Goal: Information Seeking & Learning: Check status

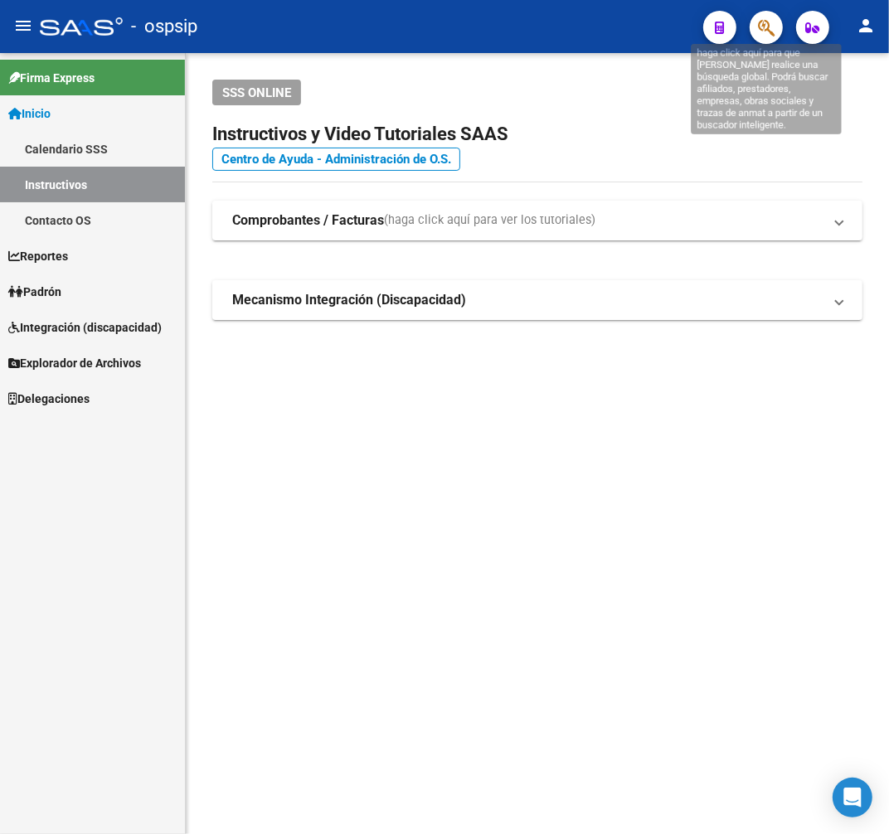
click at [774, 22] on icon "button" at bounding box center [766, 27] width 17 height 19
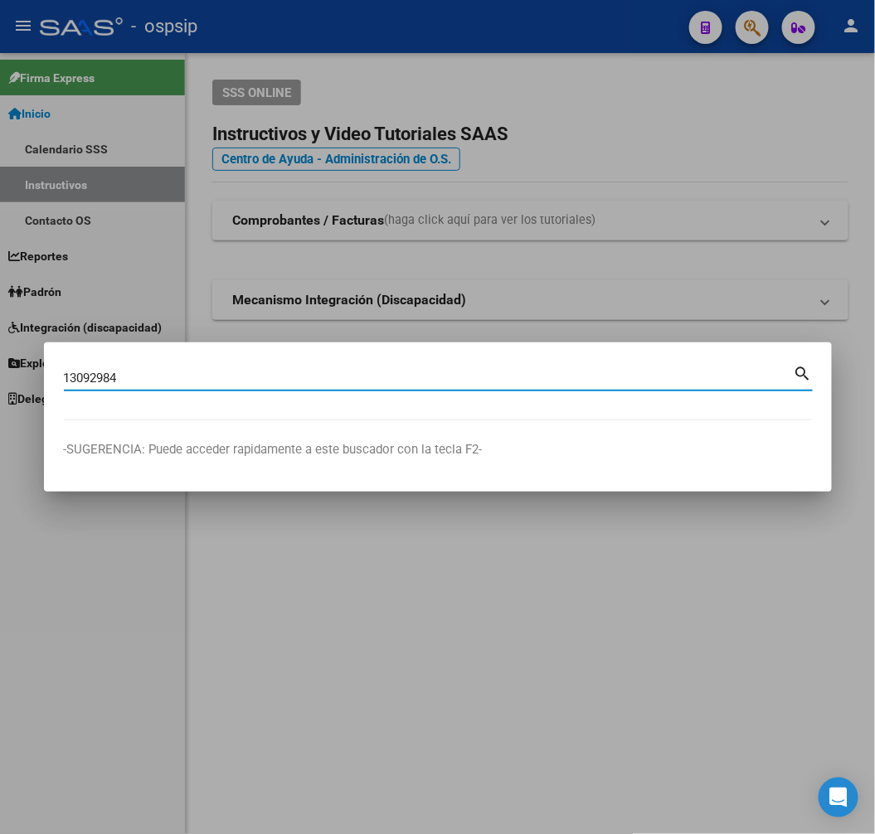
type input "13092984"
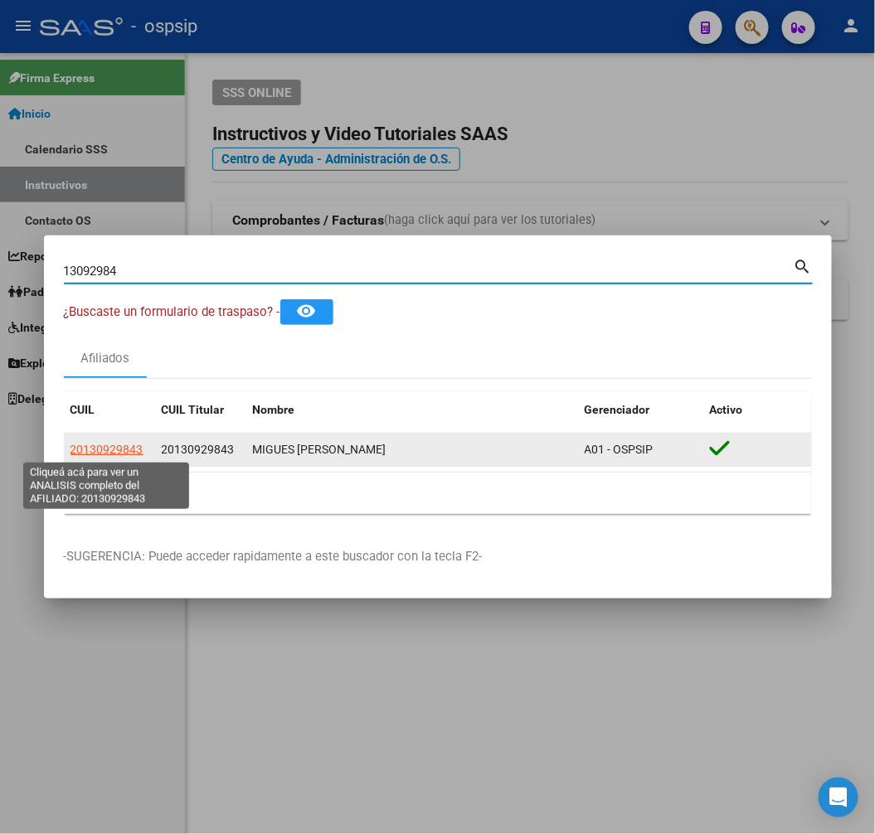
click at [114, 450] on span "20130929843" at bounding box center [106, 449] width 73 height 13
type textarea "20130929843"
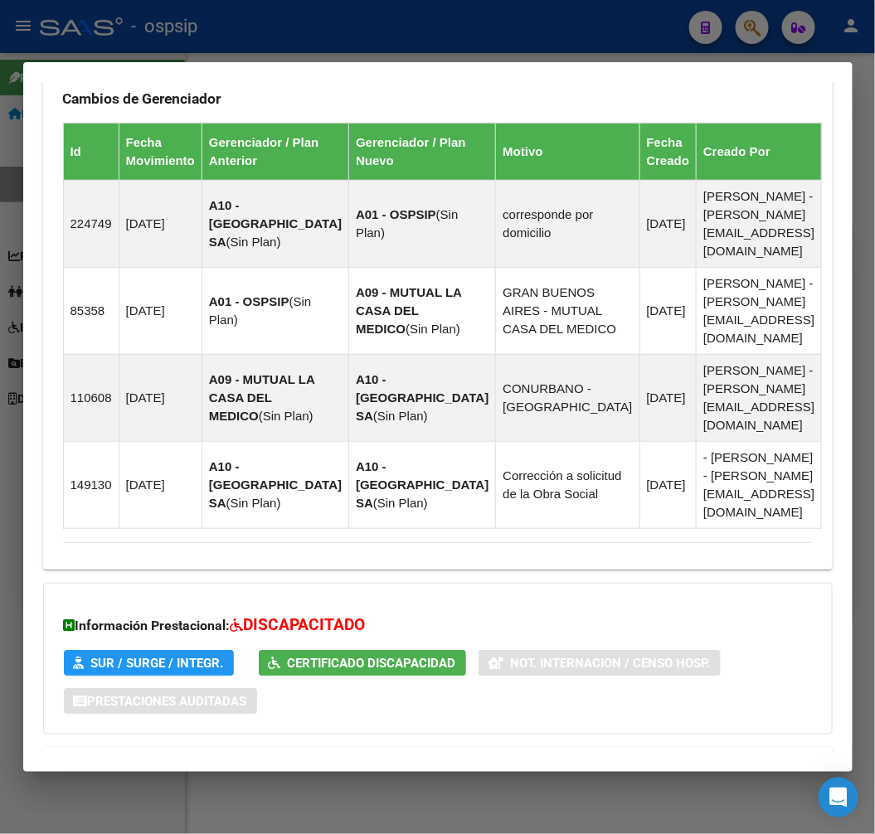
click at [489, 748] on mat-expansion-panel-header "Aportes y Contribuciones del Afiliado: 20130929843" at bounding box center [437, 768] width 789 height 40
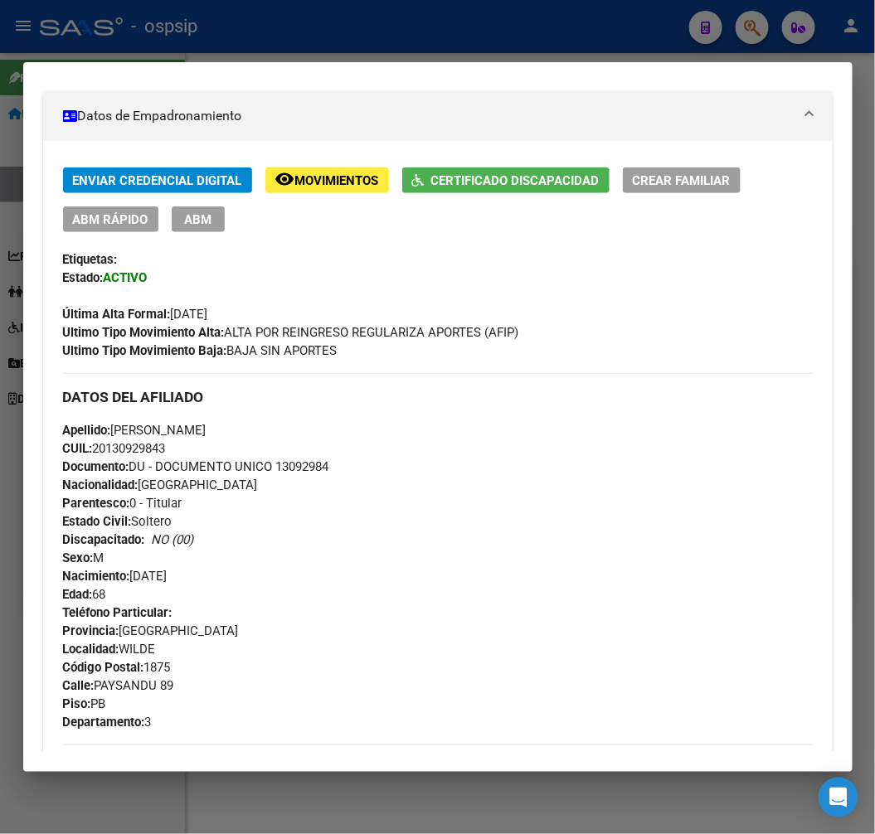
scroll to position [226, 0]
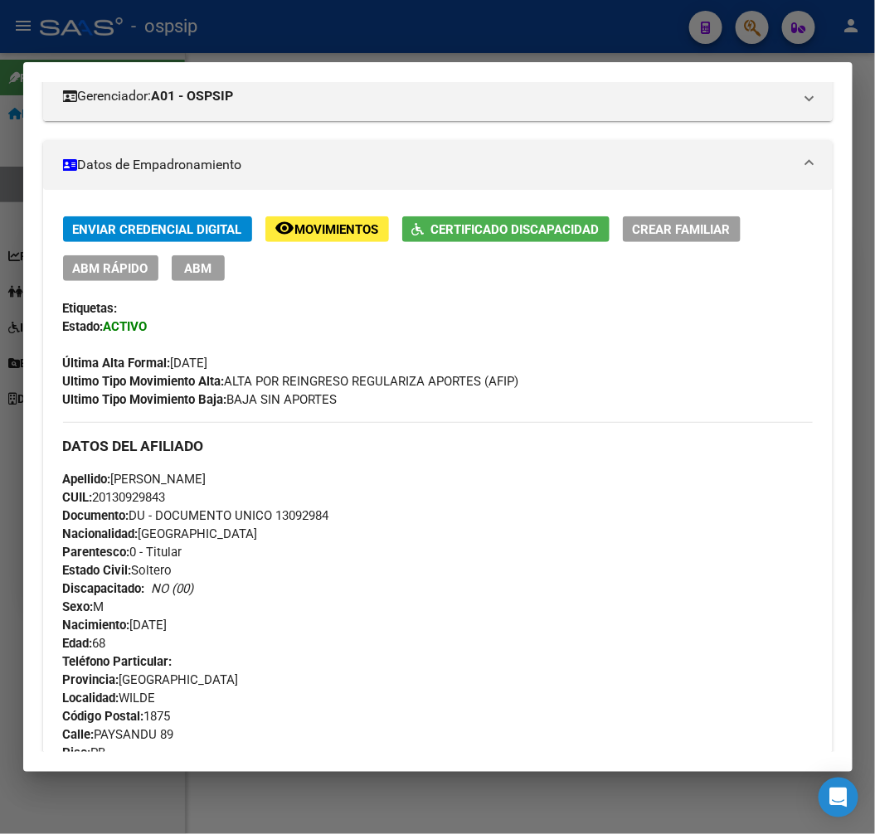
click at [414, 48] on div at bounding box center [437, 417] width 875 height 834
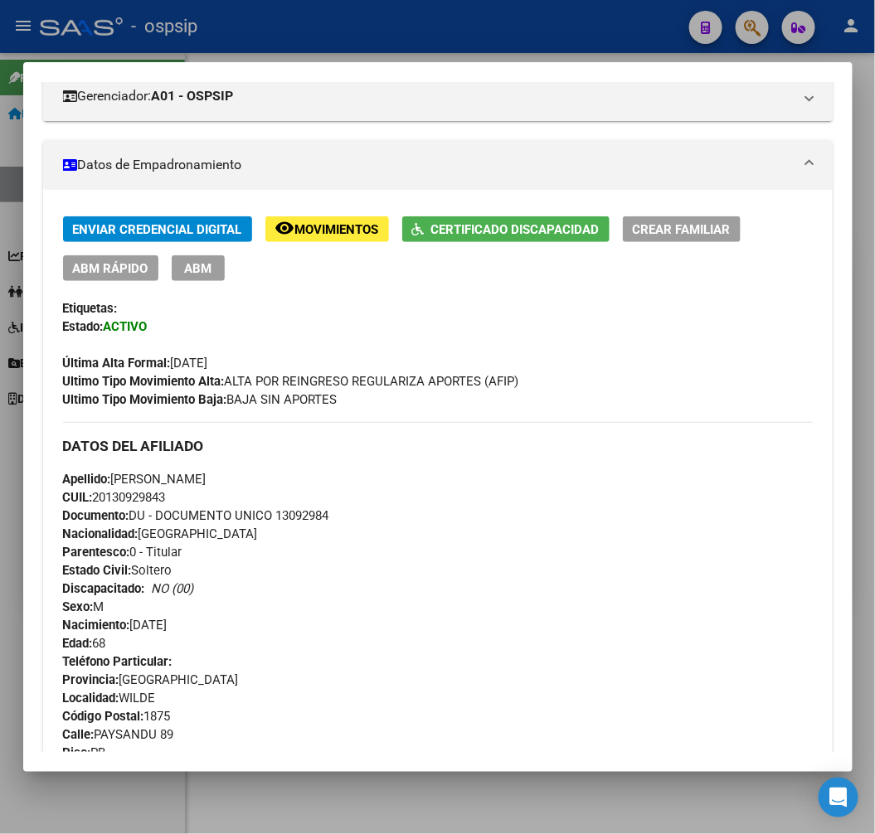
click at [414, 48] on div at bounding box center [437, 417] width 875 height 834
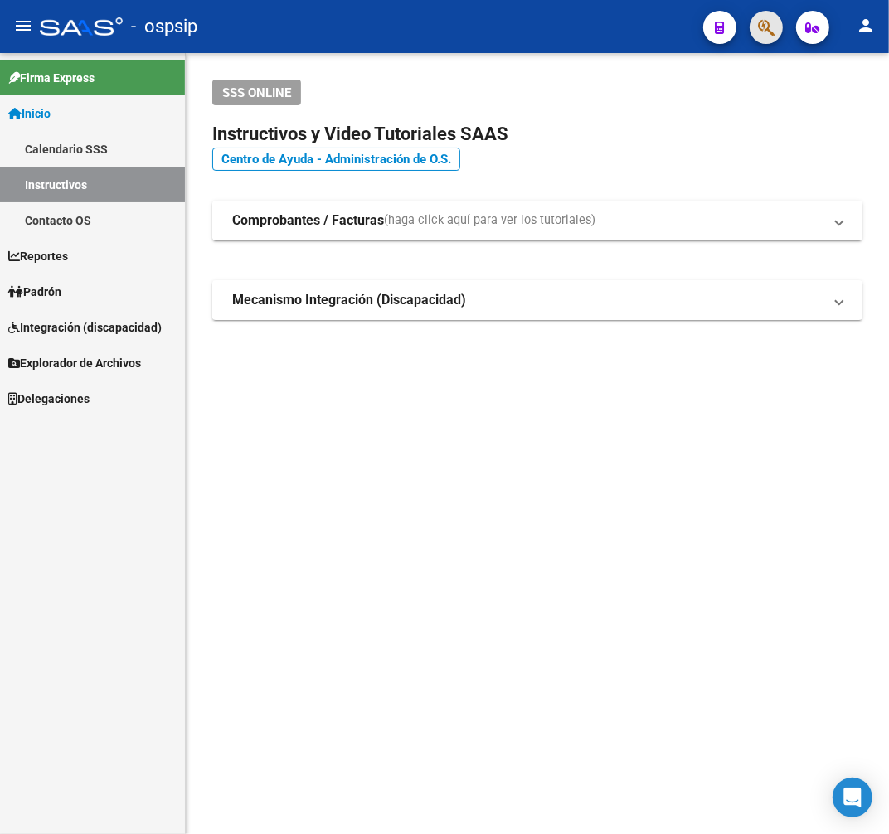
click at [756, 25] on button "button" at bounding box center [765, 27] width 33 height 33
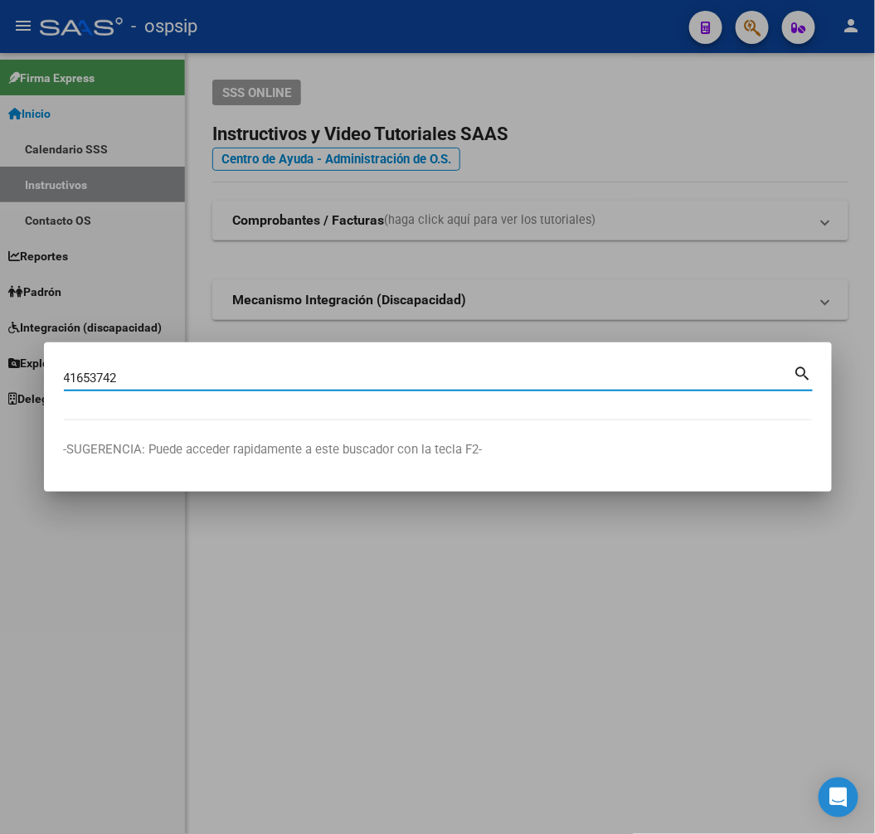
type input "41653742"
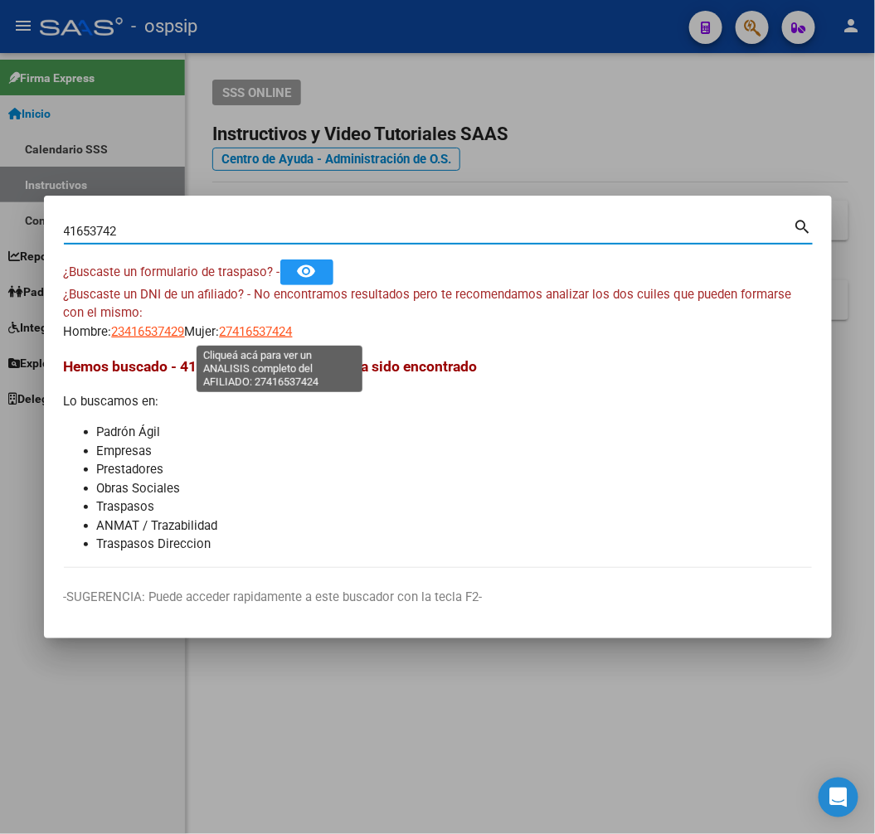
click at [293, 337] on span "27416537424" at bounding box center [256, 331] width 73 height 15
type textarea "27416537424"
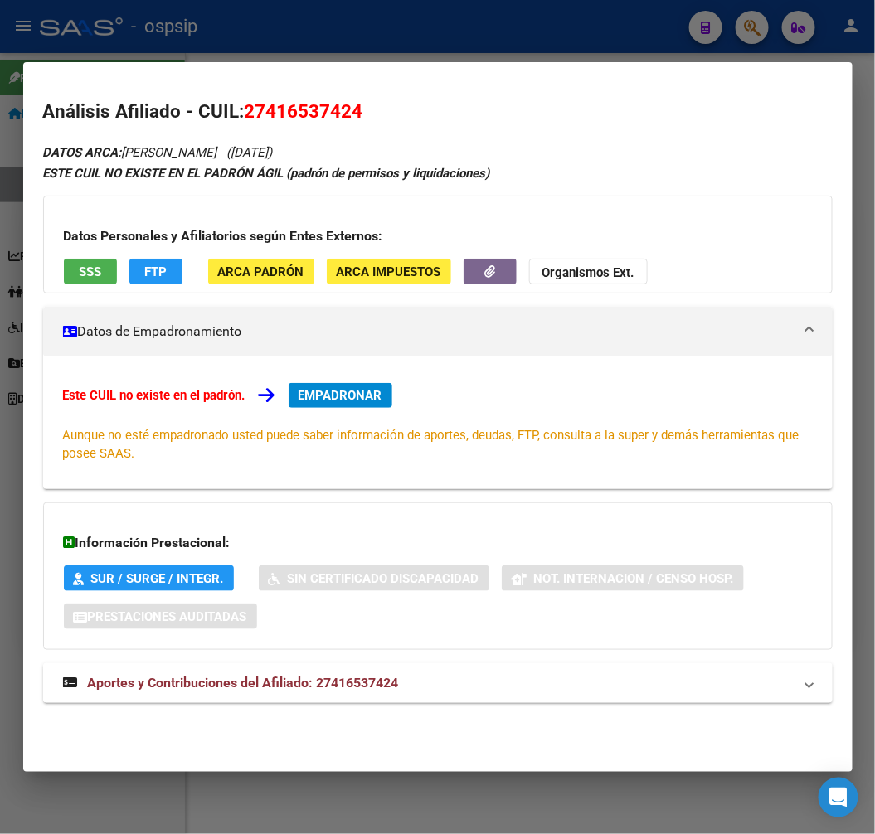
click at [511, 691] on mat-panel-title "Aportes y Contribuciones del Afiliado: 27416537424" at bounding box center [427, 683] width 729 height 20
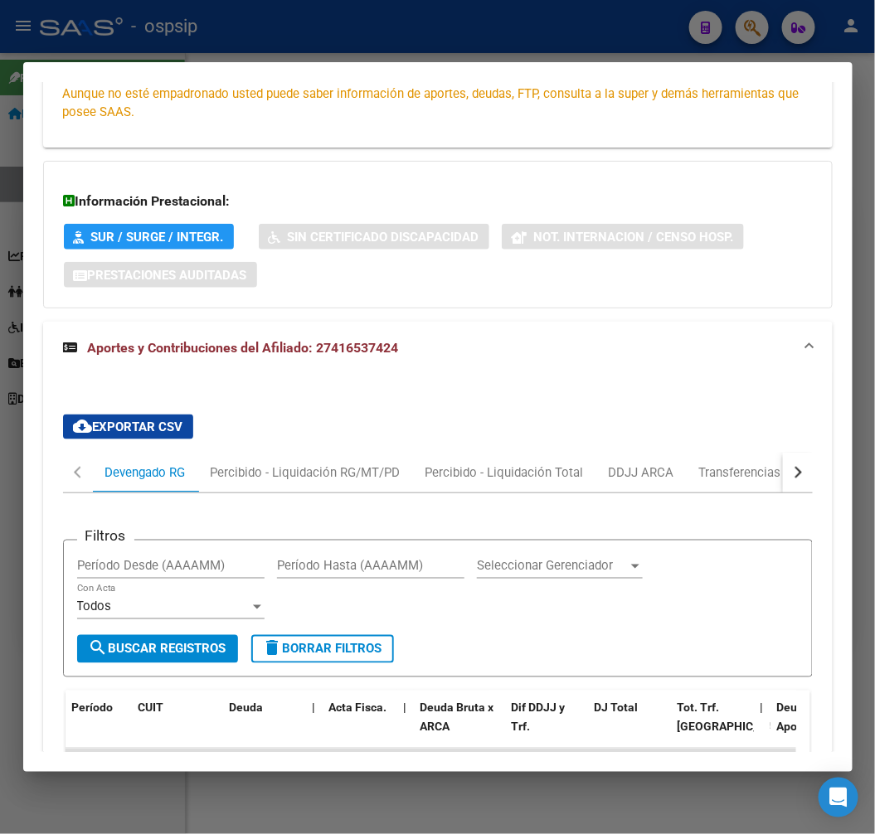
scroll to position [286, 0]
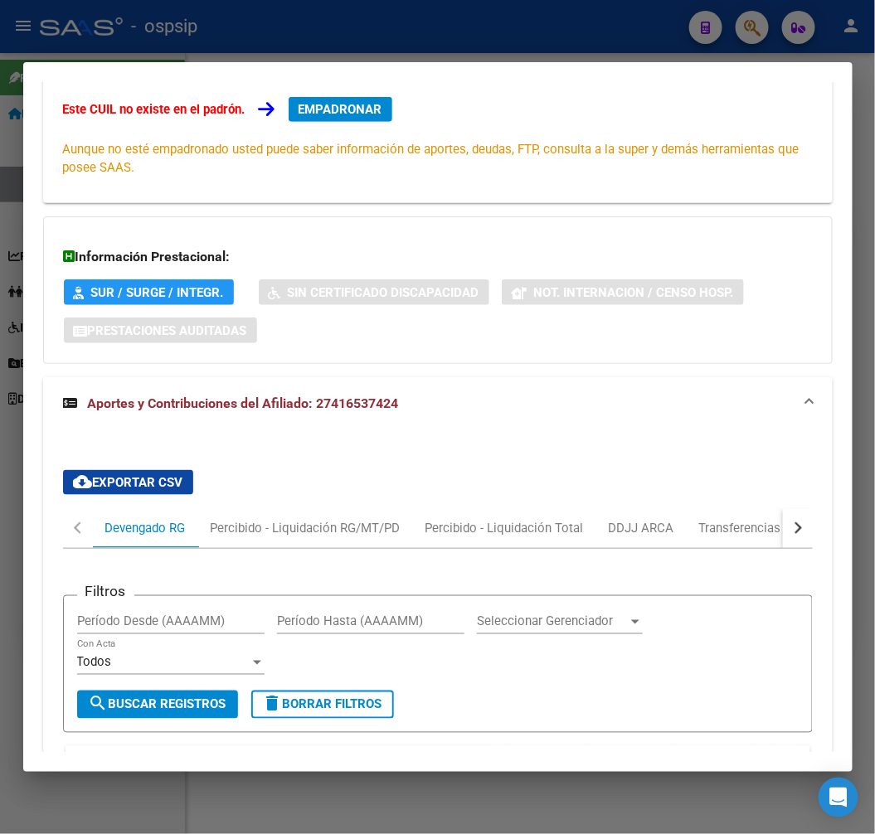
click at [796, 533] on button "button" at bounding box center [798, 528] width 30 height 40
click at [794, 533] on button "button" at bounding box center [798, 528] width 30 height 40
click at [753, 535] on mat-tab-header "Devengado RG Percibido - Liquidación RG/MT/PD Percibido - Liquidación Total DDJ…" at bounding box center [437, 528] width 749 height 41
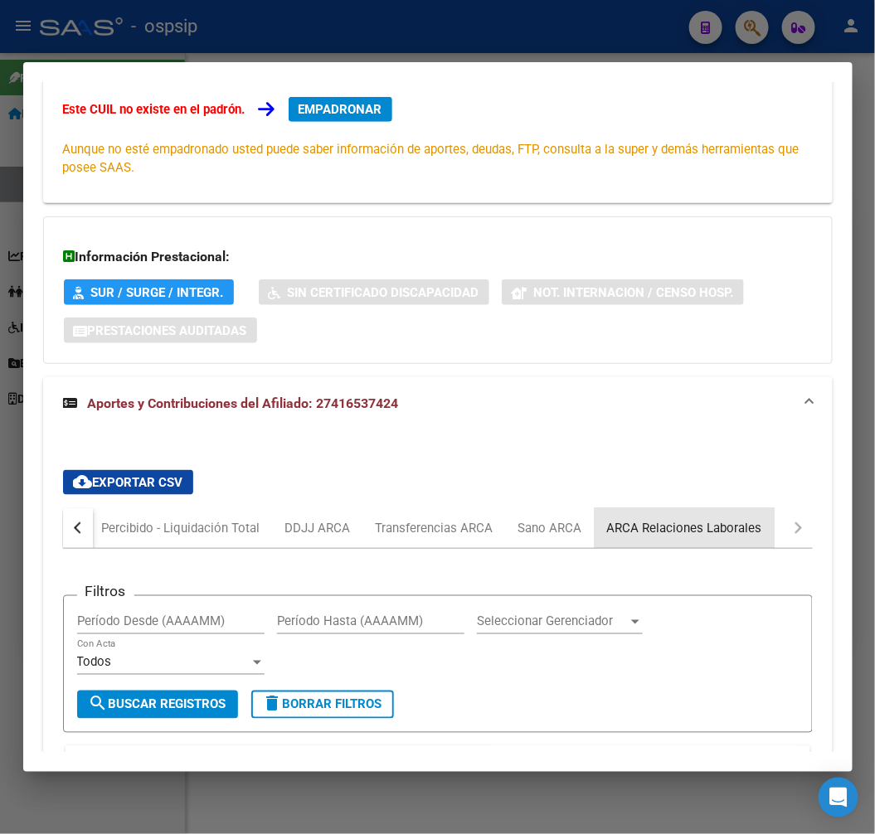
click at [721, 542] on div "ARCA Relaciones Laborales" at bounding box center [684, 528] width 180 height 40
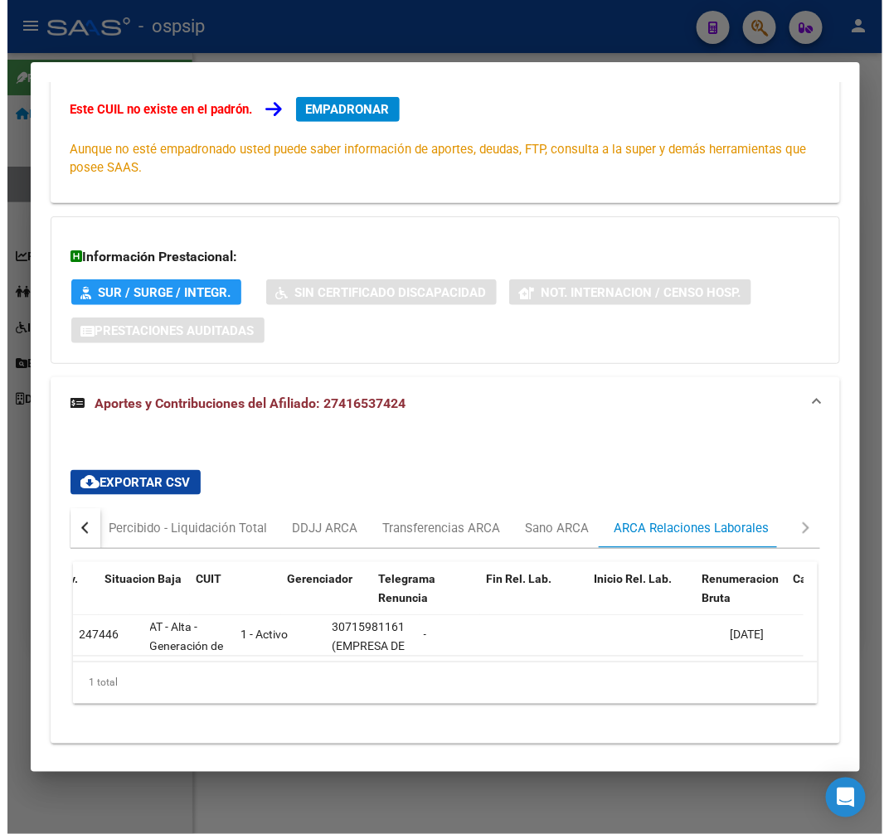
scroll to position [0, 141]
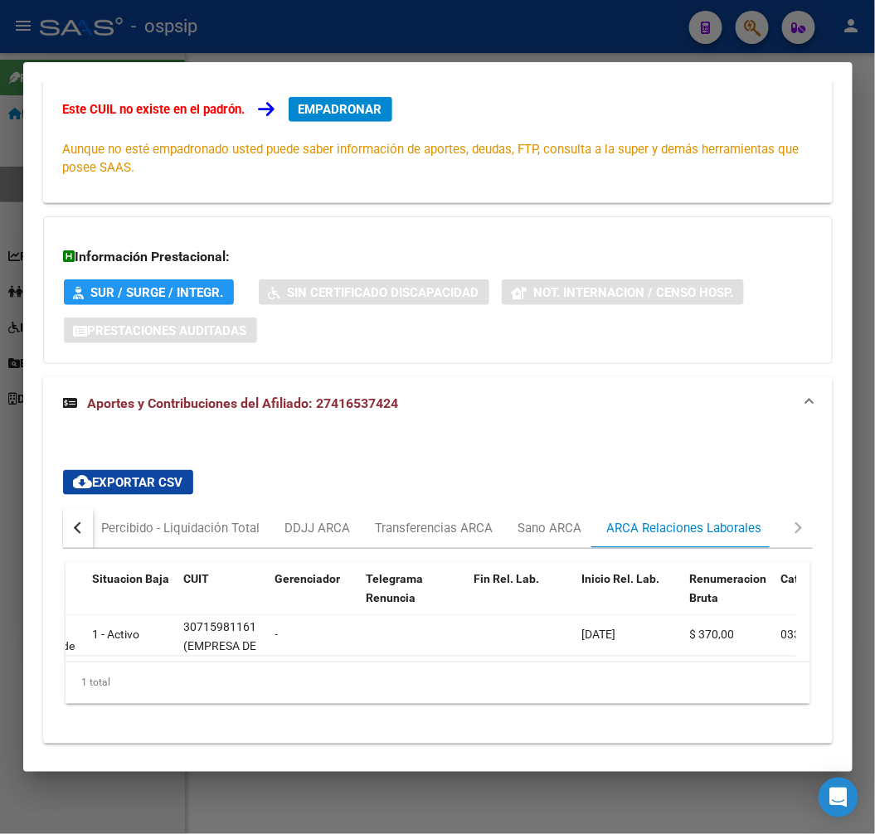
click at [460, 43] on div at bounding box center [437, 417] width 875 height 834
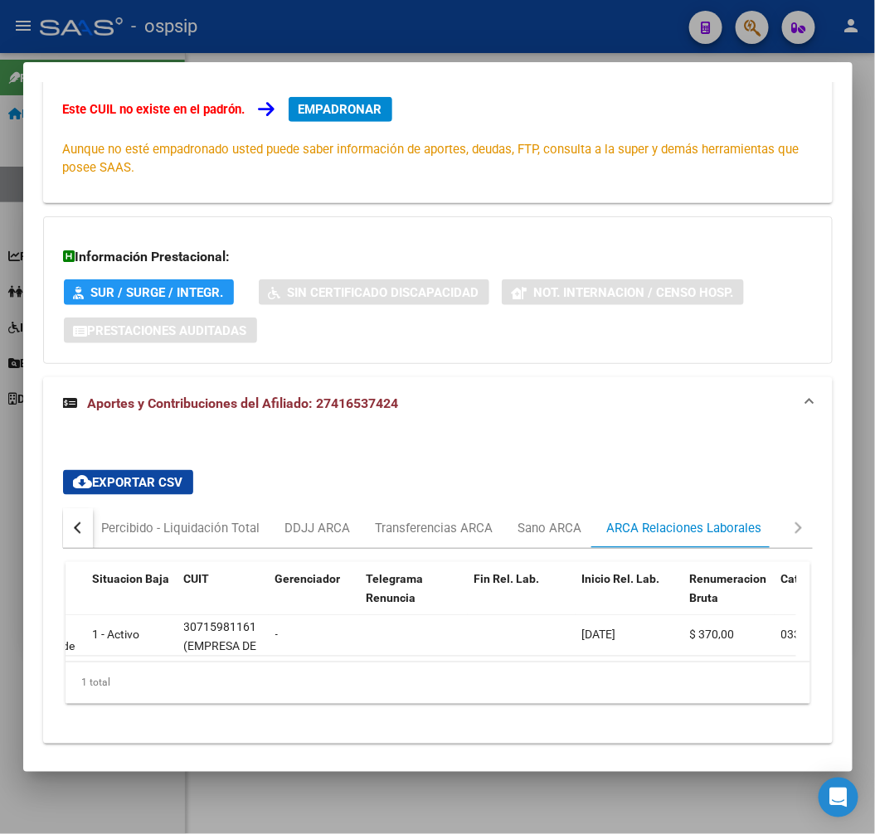
click at [462, 42] on div at bounding box center [437, 417] width 875 height 834
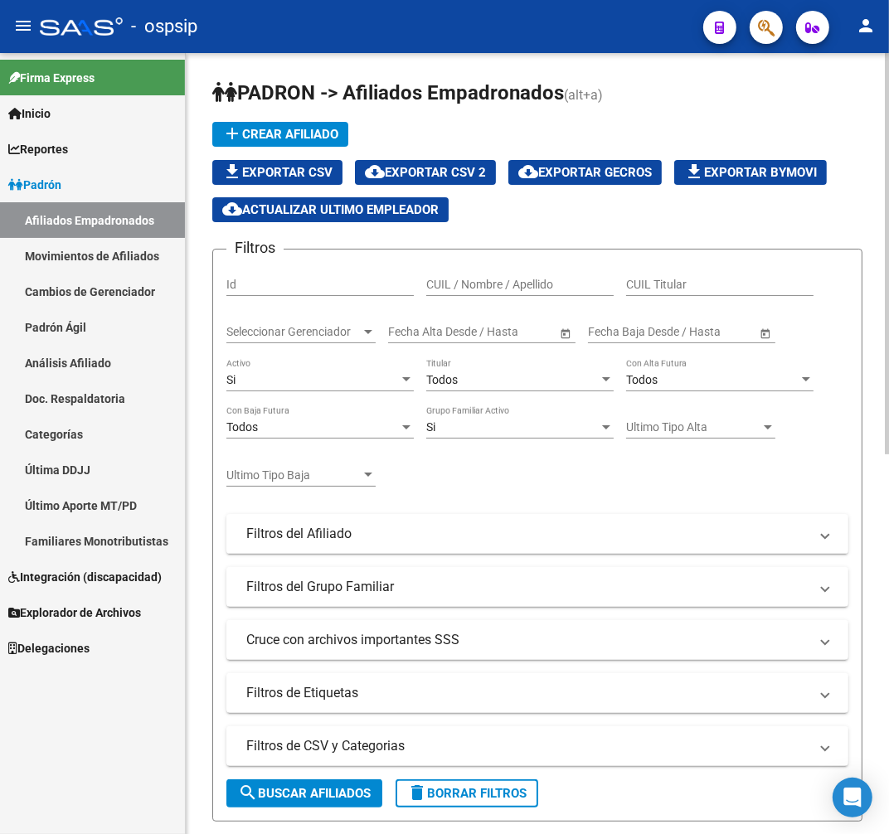
scroll to position [92, 0]
